Goal: Information Seeking & Learning: Understand process/instructions

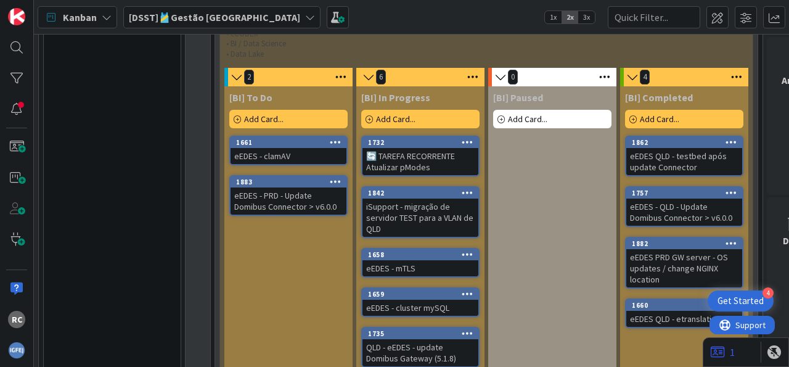
scroll to position [1073, 0]
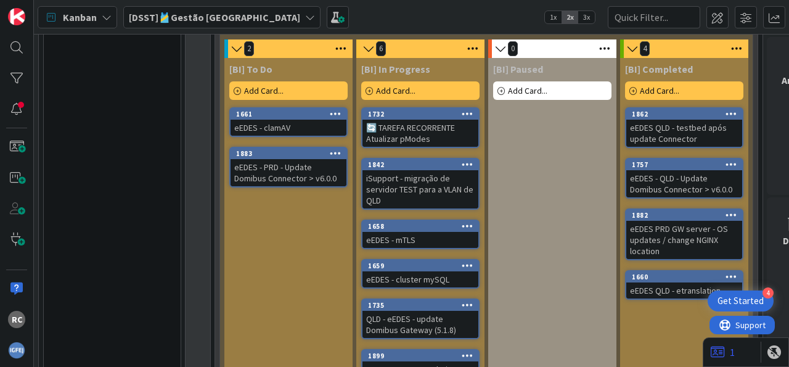
click at [685, 170] on div "eEDES - QLD - Update Domibus Connector > v6.0.0" at bounding box center [684, 183] width 116 height 27
click at [279, 159] on div "eEDES - PRD - Update Domibus Connector > v6.0.0" at bounding box center [288, 172] width 116 height 27
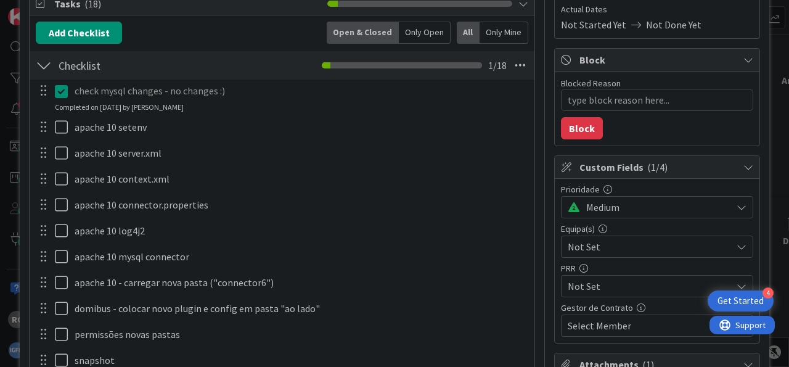
scroll to position [229, 0]
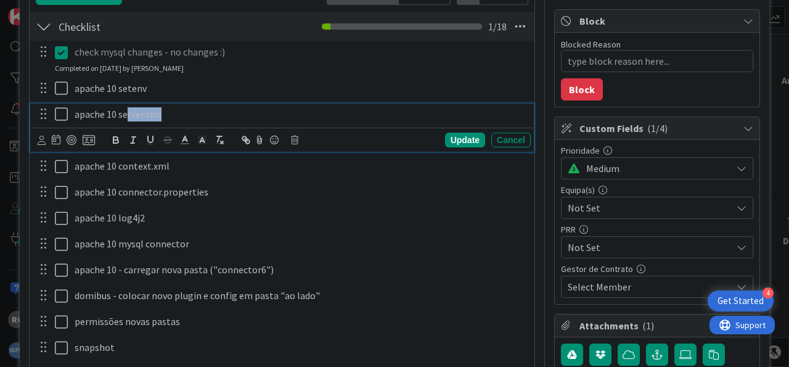
type textarea "x"
drag, startPoint x: 171, startPoint y: 116, endPoint x: 71, endPoint y: 120, distance: 100.5
click at [71, 120] on div "apache 10 server.xml" at bounding box center [300, 115] width 461 height 22
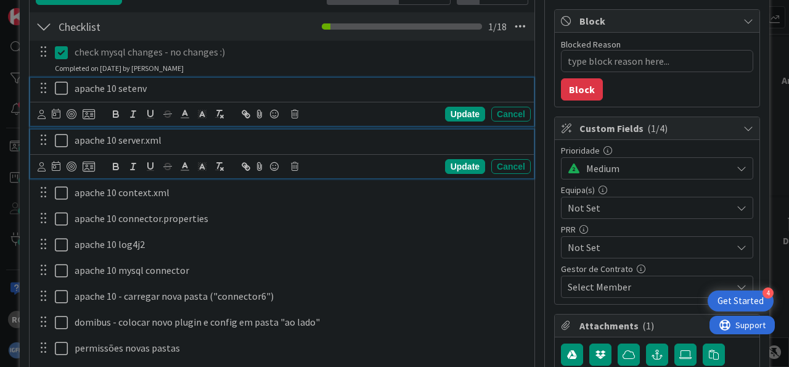
click at [208, 90] on p "apache 10 setenv" at bounding box center [300, 88] width 451 height 14
click at [186, 139] on p "apache 10 server.xml" at bounding box center [300, 140] width 451 height 14
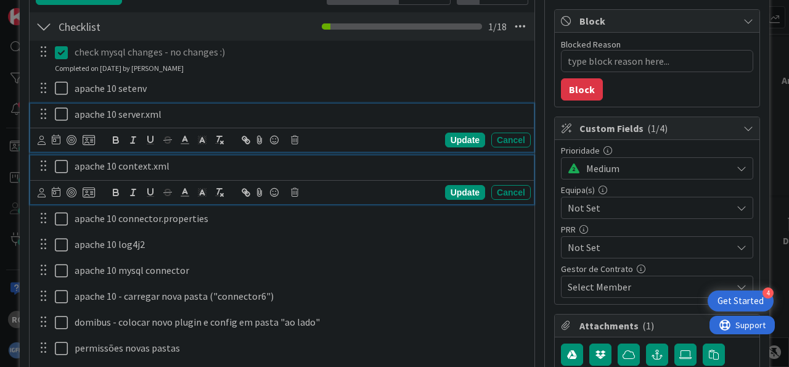
click at [195, 169] on p "apache 10 context.xml" at bounding box center [300, 166] width 451 height 14
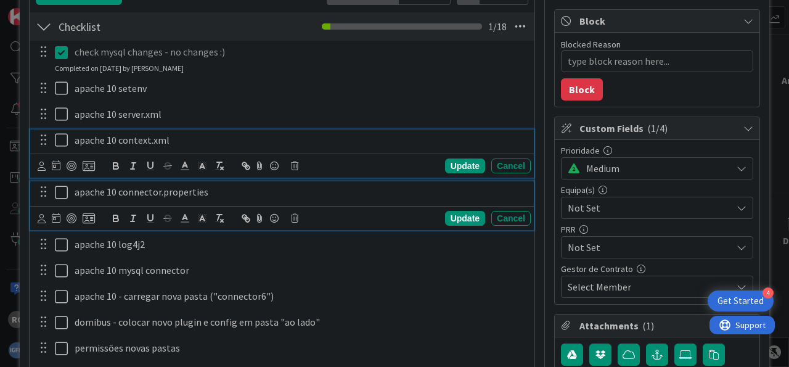
click at [218, 189] on p "apache 10 connector.properties" at bounding box center [300, 192] width 451 height 14
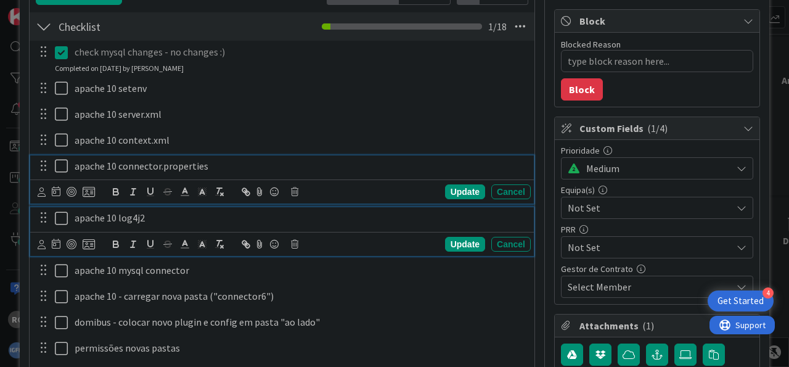
click at [157, 217] on p "apache 10 log4j2" at bounding box center [300, 218] width 451 height 14
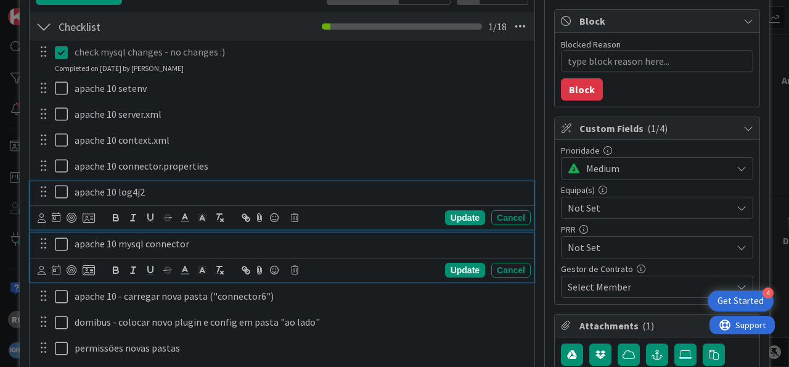
click at [197, 243] on p "apache 10 mysql connector" at bounding box center [300, 244] width 451 height 14
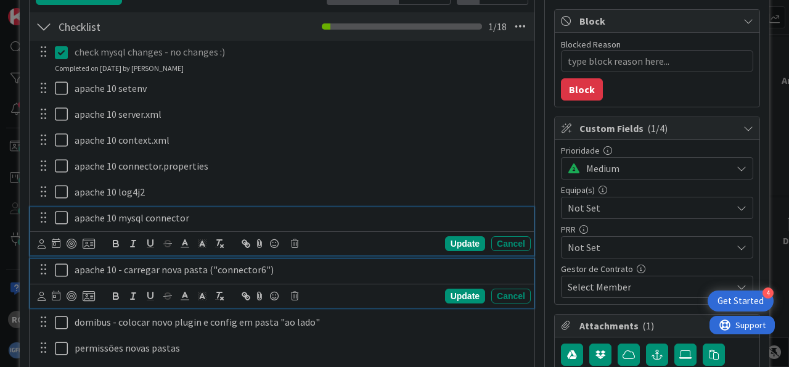
click at [285, 265] on p "apache 10 - carregar nova pasta ("connector6")" at bounding box center [300, 269] width 451 height 14
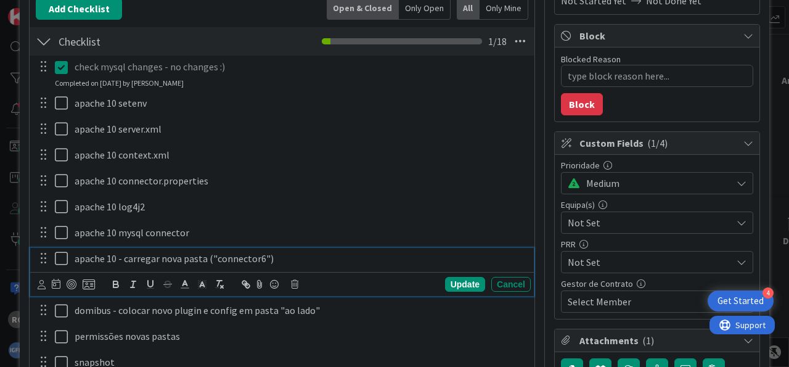
scroll to position [153, 0]
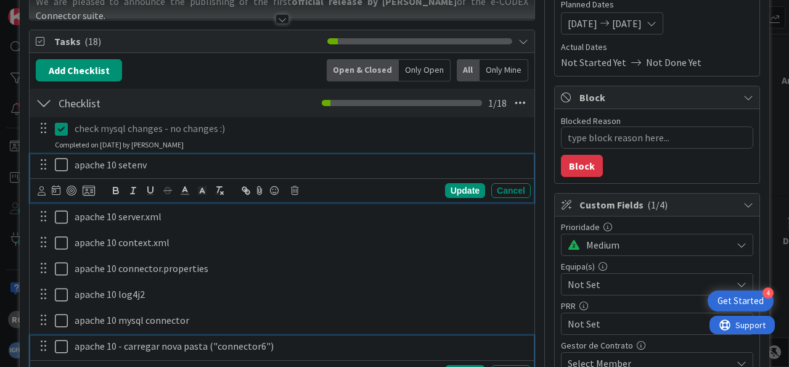
click at [166, 168] on p "apache 10 setenv" at bounding box center [300, 165] width 451 height 14
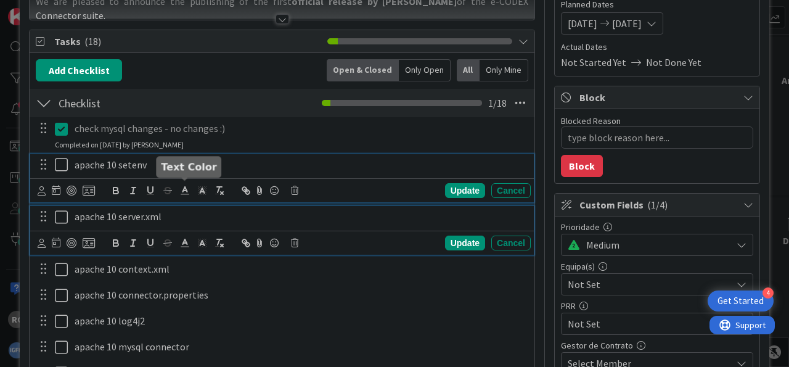
click at [180, 213] on p "apache 10 server.xml" at bounding box center [300, 216] width 451 height 14
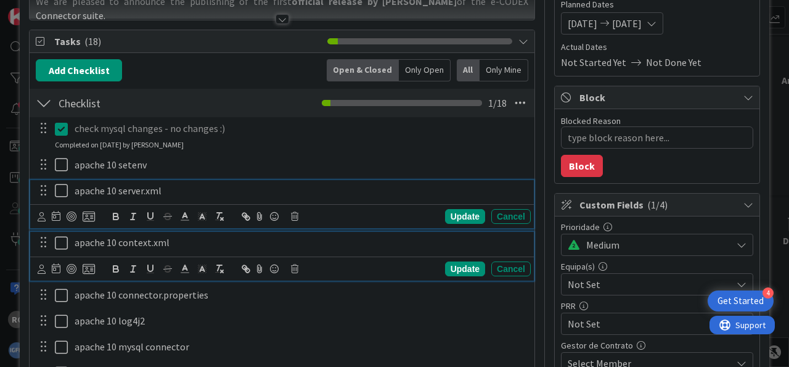
click at [177, 240] on p "apache 10 context.xml" at bounding box center [300, 242] width 451 height 14
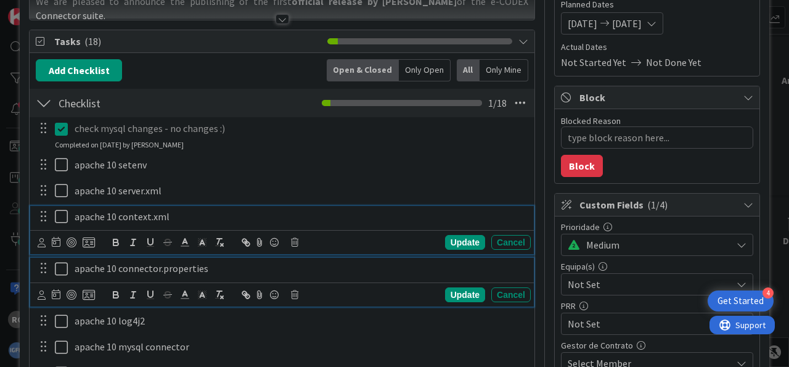
click at [218, 263] on p "apache 10 connector.properties" at bounding box center [300, 268] width 451 height 14
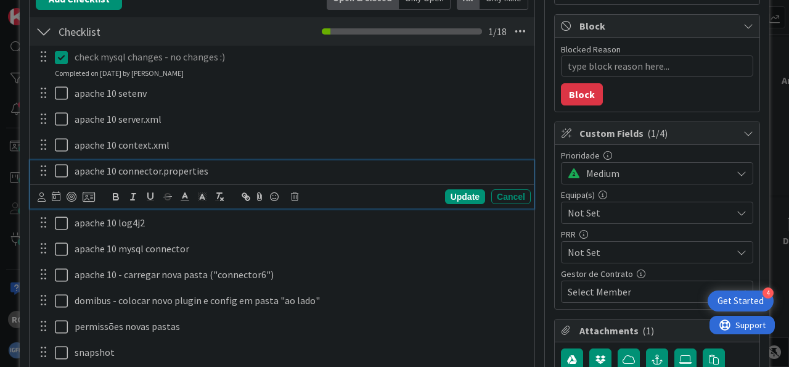
scroll to position [306, 0]
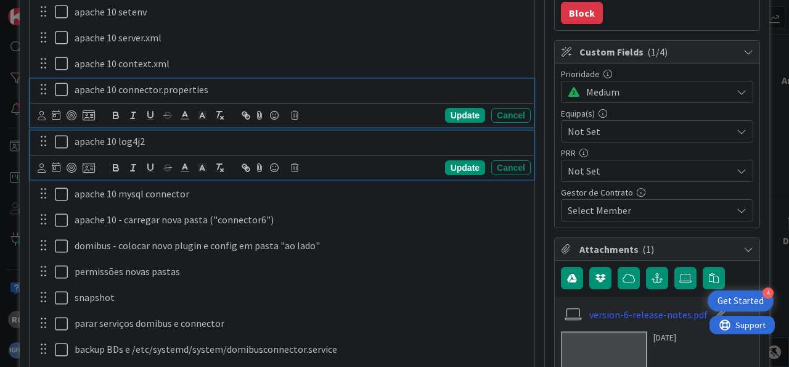
click at [167, 137] on p "apache 10 log4j2" at bounding box center [300, 141] width 451 height 14
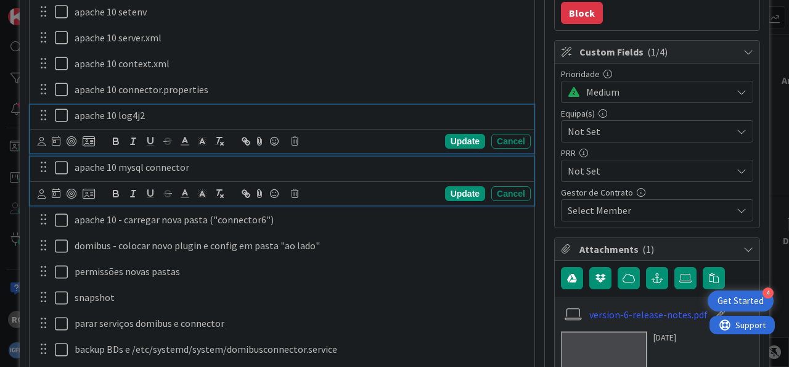
click at [204, 165] on p "apache 10 mysql connector" at bounding box center [300, 167] width 451 height 14
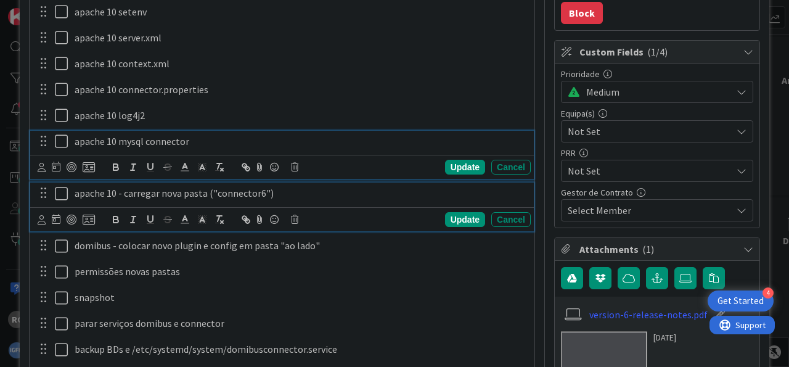
click at [289, 195] on p "apache 10 - carregar nova pasta ("connector6")" at bounding box center [300, 193] width 451 height 14
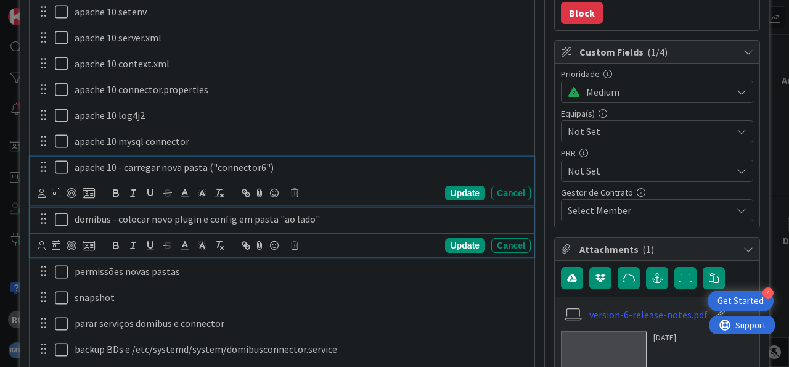
drag, startPoint x: 323, startPoint y: 218, endPoint x: 246, endPoint y: 232, distance: 78.9
click at [323, 218] on p "domibus - colocar novo plugin e config em pasta "ao lado"" at bounding box center [300, 219] width 451 height 14
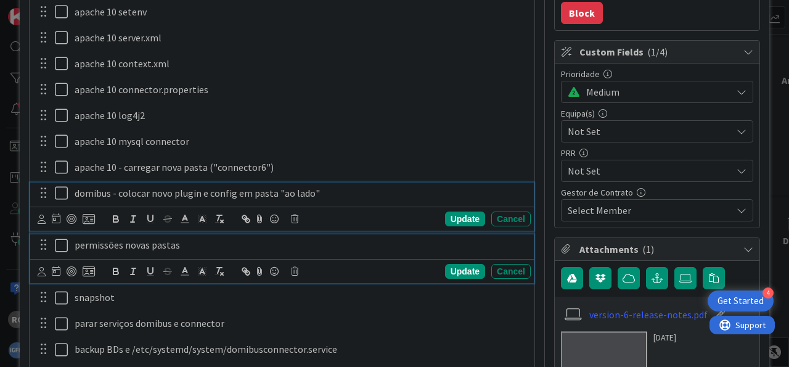
click at [203, 244] on p "permissões novas pastas" at bounding box center [300, 245] width 451 height 14
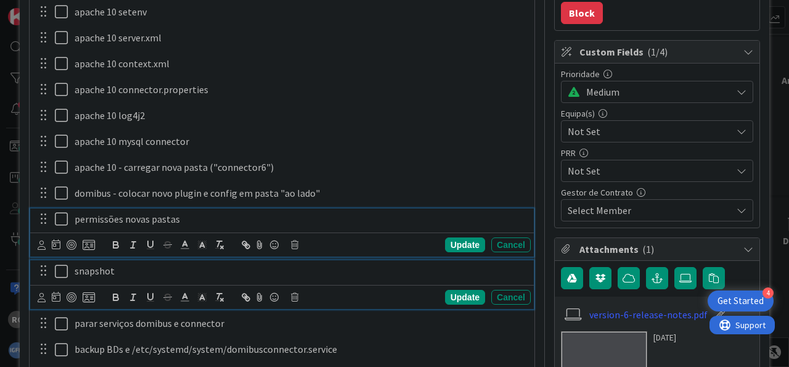
click at [165, 270] on p "snapshot" at bounding box center [300, 271] width 451 height 14
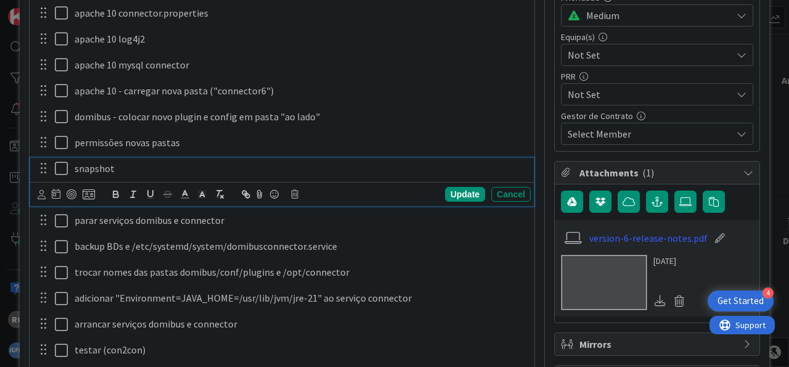
scroll to position [458, 0]
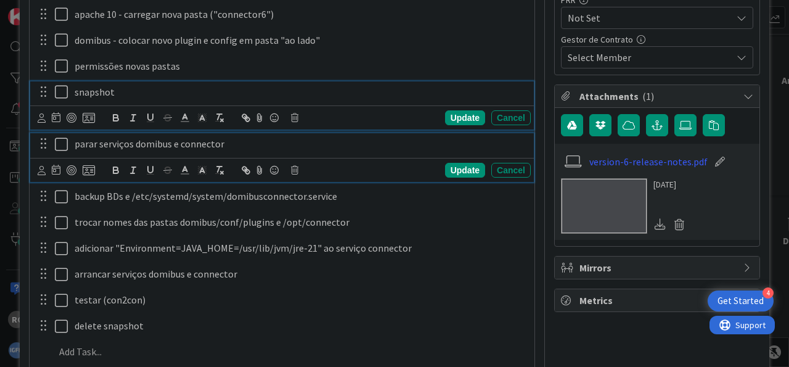
click at [229, 144] on p "parar serviços domibus e connector" at bounding box center [300, 144] width 451 height 14
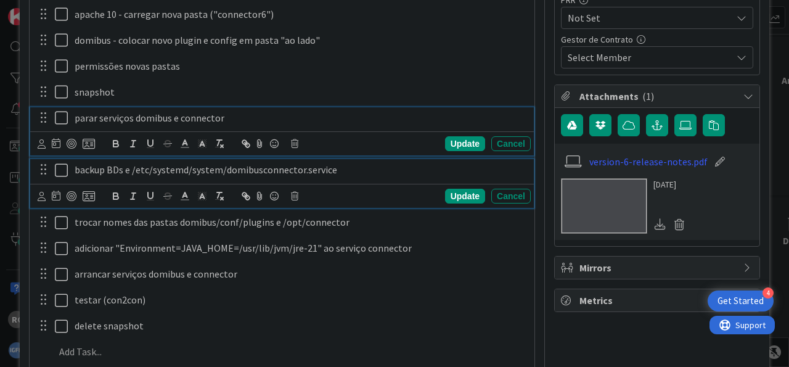
click at [337, 171] on p "backup BDs e /etc/systemd/system/domibusconnector.service" at bounding box center [300, 170] width 451 height 14
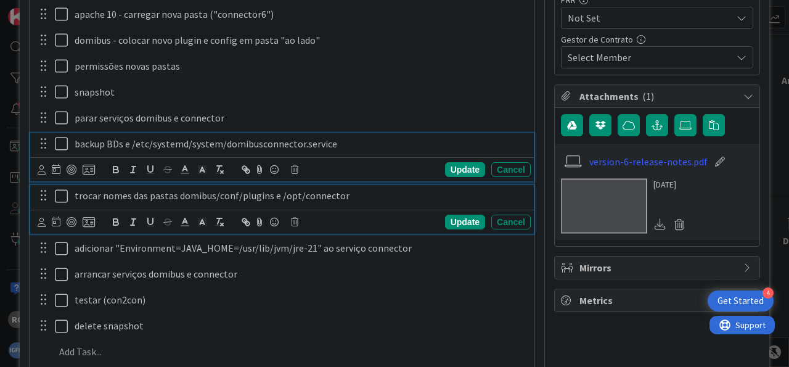
click at [360, 198] on p "trocar nomes das pastas domibus/conf/plugins e /opt/connector" at bounding box center [300, 196] width 451 height 14
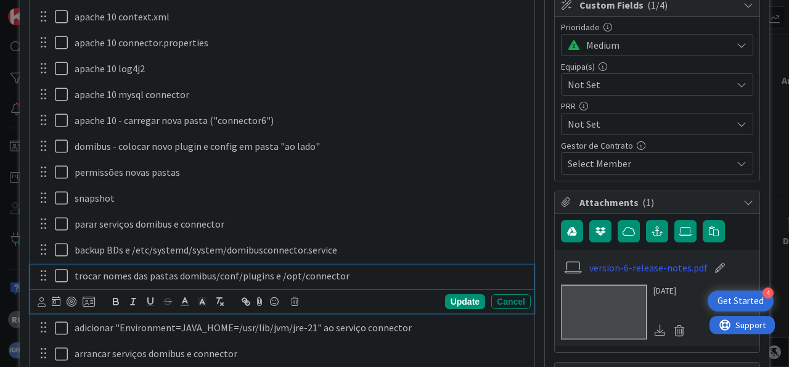
scroll to position [229, 0]
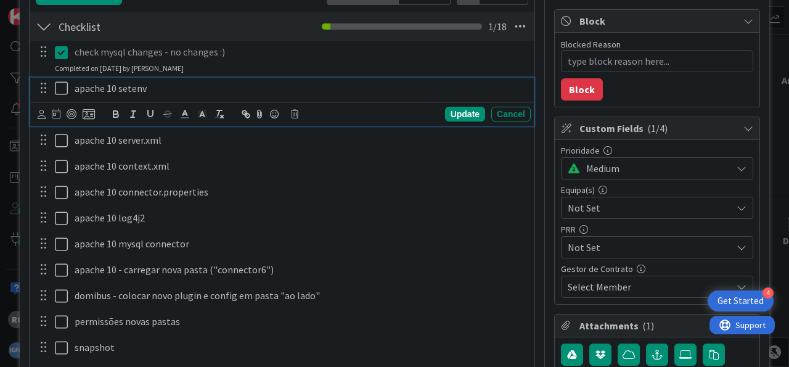
click at [160, 86] on p "apache 10 setenv" at bounding box center [300, 88] width 451 height 14
